Goal: Information Seeking & Learning: Compare options

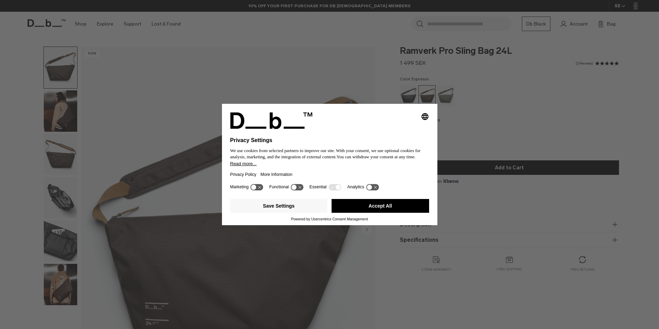
click at [390, 208] on button "Accept All" at bounding box center [379, 206] width 97 height 14
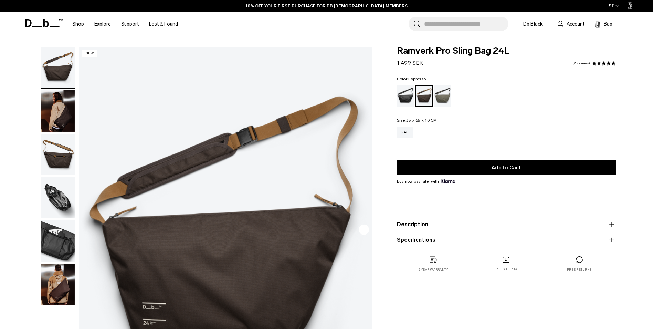
click at [54, 190] on img "button" at bounding box center [57, 197] width 33 height 41
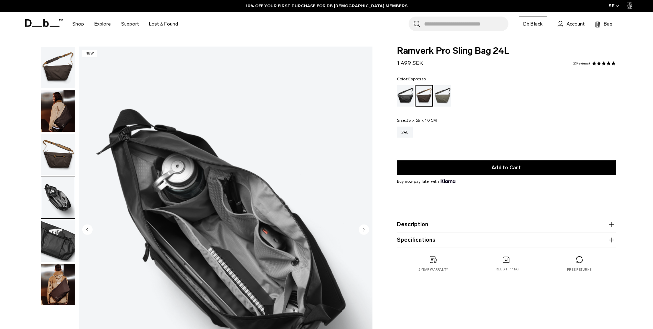
click at [72, 258] on img "button" at bounding box center [57, 240] width 33 height 41
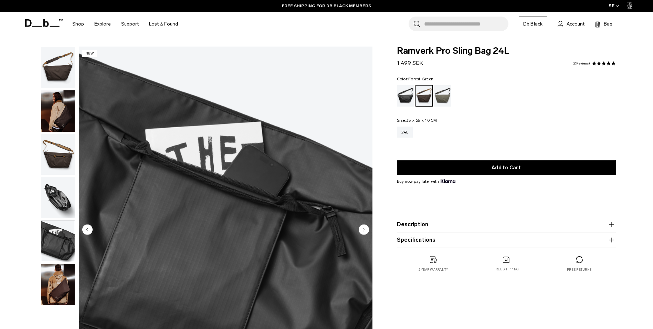
click at [445, 92] on div "Forest Green" at bounding box center [443, 95] width 18 height 21
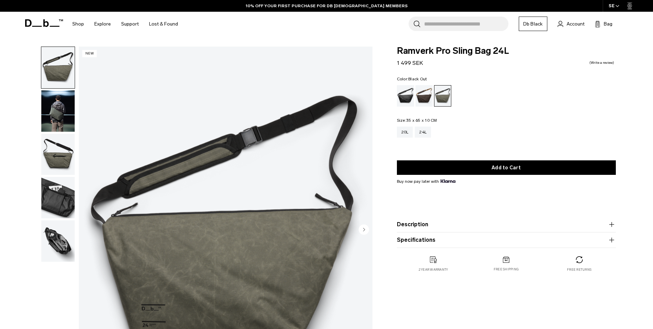
click at [407, 92] on div "Black Out" at bounding box center [406, 95] width 18 height 21
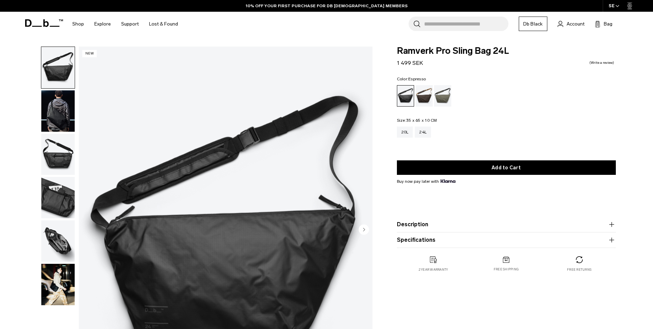
click at [432, 98] on div "Espresso" at bounding box center [425, 95] width 18 height 21
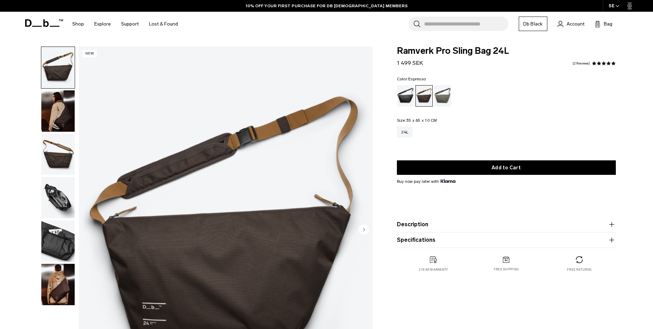
click at [287, 230] on img "1 / 6" at bounding box center [226, 229] width 294 height 367
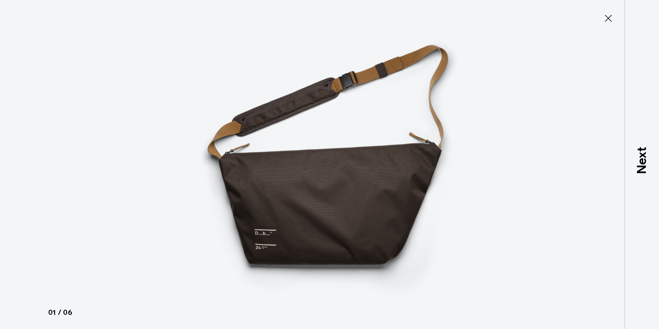
click at [611, 17] on icon at bounding box center [607, 18] width 11 height 11
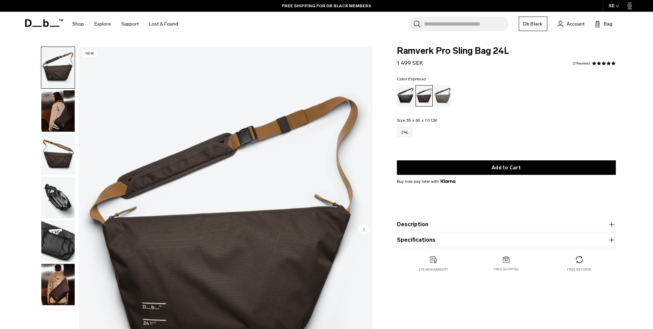
click at [254, 230] on img "1 / 6" at bounding box center [226, 229] width 294 height 367
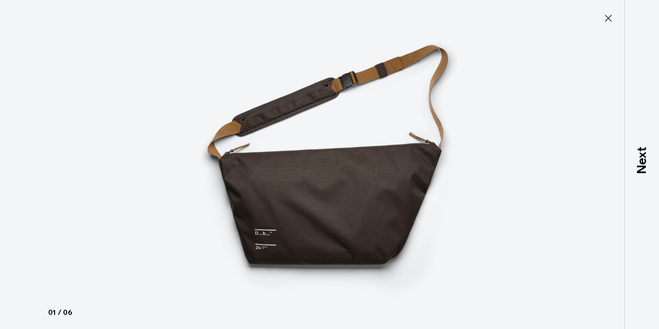
click at [323, 201] on img at bounding box center [329, 164] width 310 height 329
click at [285, 219] on img at bounding box center [329, 164] width 310 height 329
click at [290, 218] on img at bounding box center [329, 164] width 310 height 329
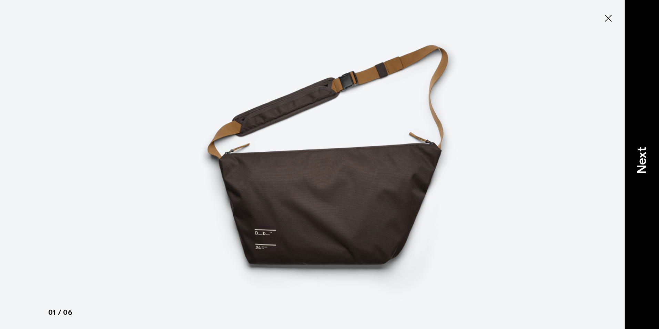
click at [645, 159] on p "Next" at bounding box center [641, 159] width 19 height 27
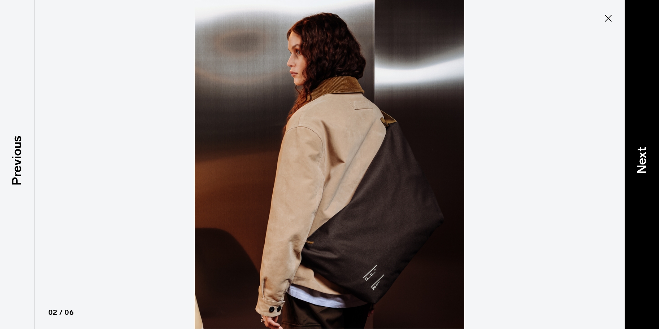
click at [645, 159] on p "Next" at bounding box center [641, 159] width 19 height 27
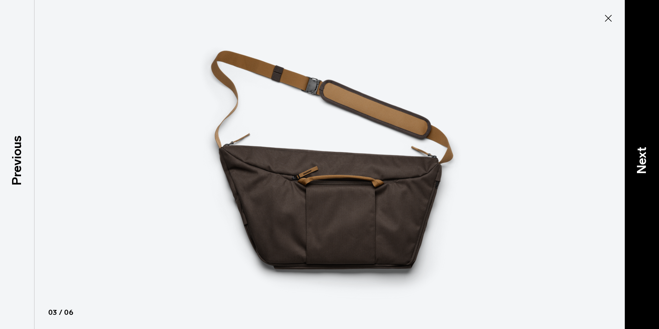
click at [645, 159] on p "Next" at bounding box center [641, 159] width 19 height 27
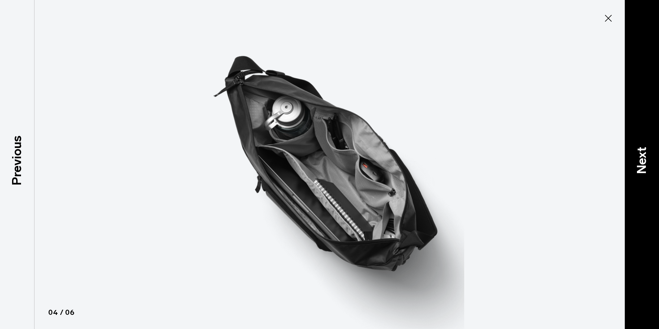
click at [645, 159] on p "Next" at bounding box center [641, 159] width 19 height 27
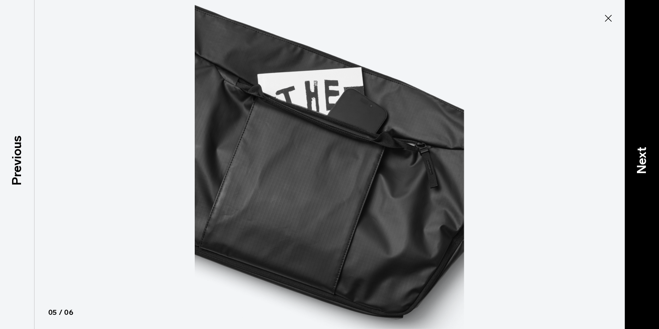
click at [645, 159] on p "Next" at bounding box center [641, 159] width 19 height 27
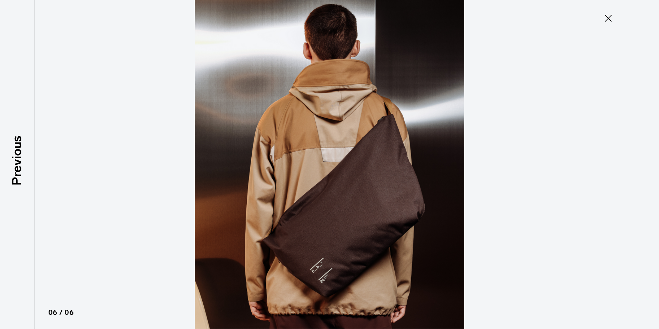
click at [645, 159] on div at bounding box center [329, 164] width 659 height 329
click at [604, 18] on icon at bounding box center [607, 18] width 11 height 11
